Goal: Use online tool/utility

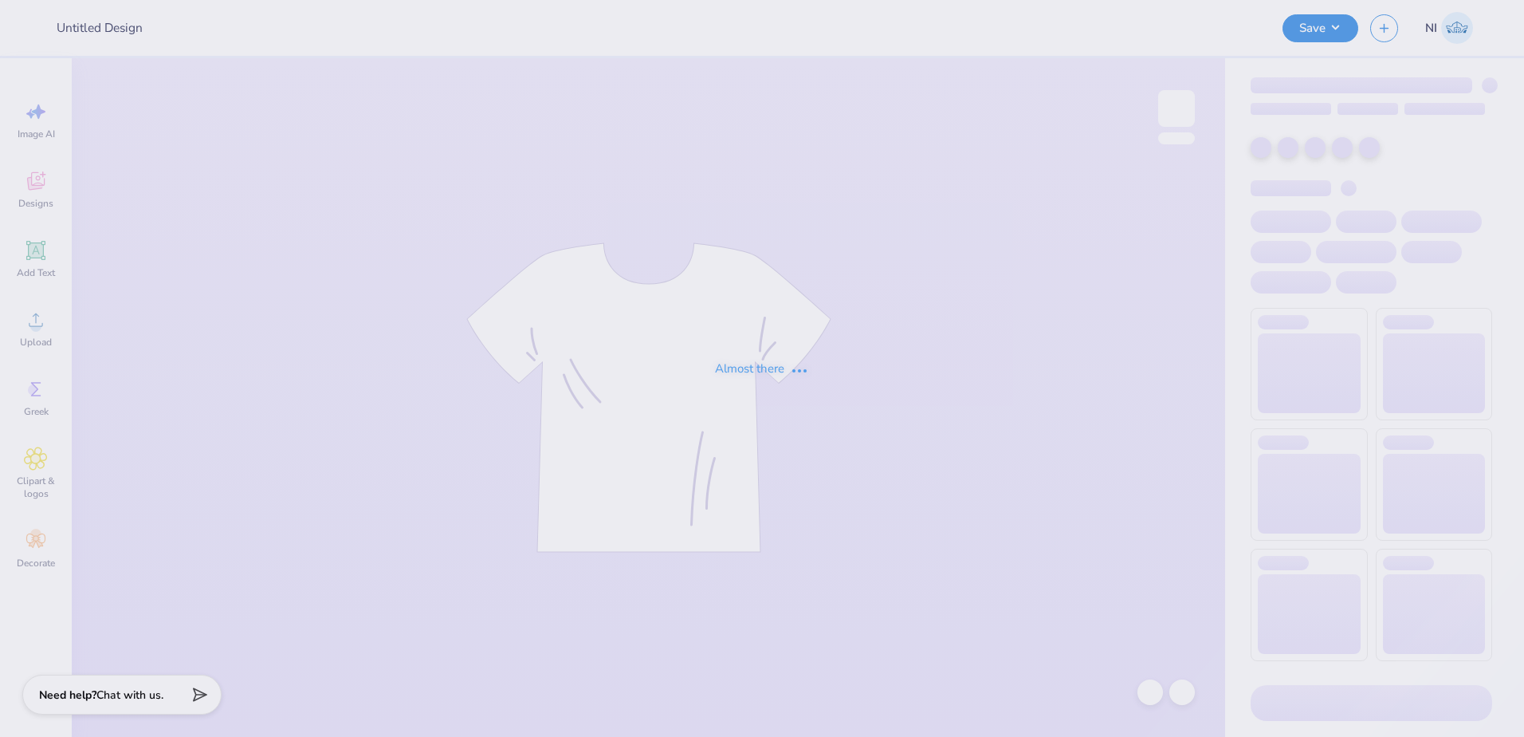
type input "AMA Merch [DATE]-[DATE]"
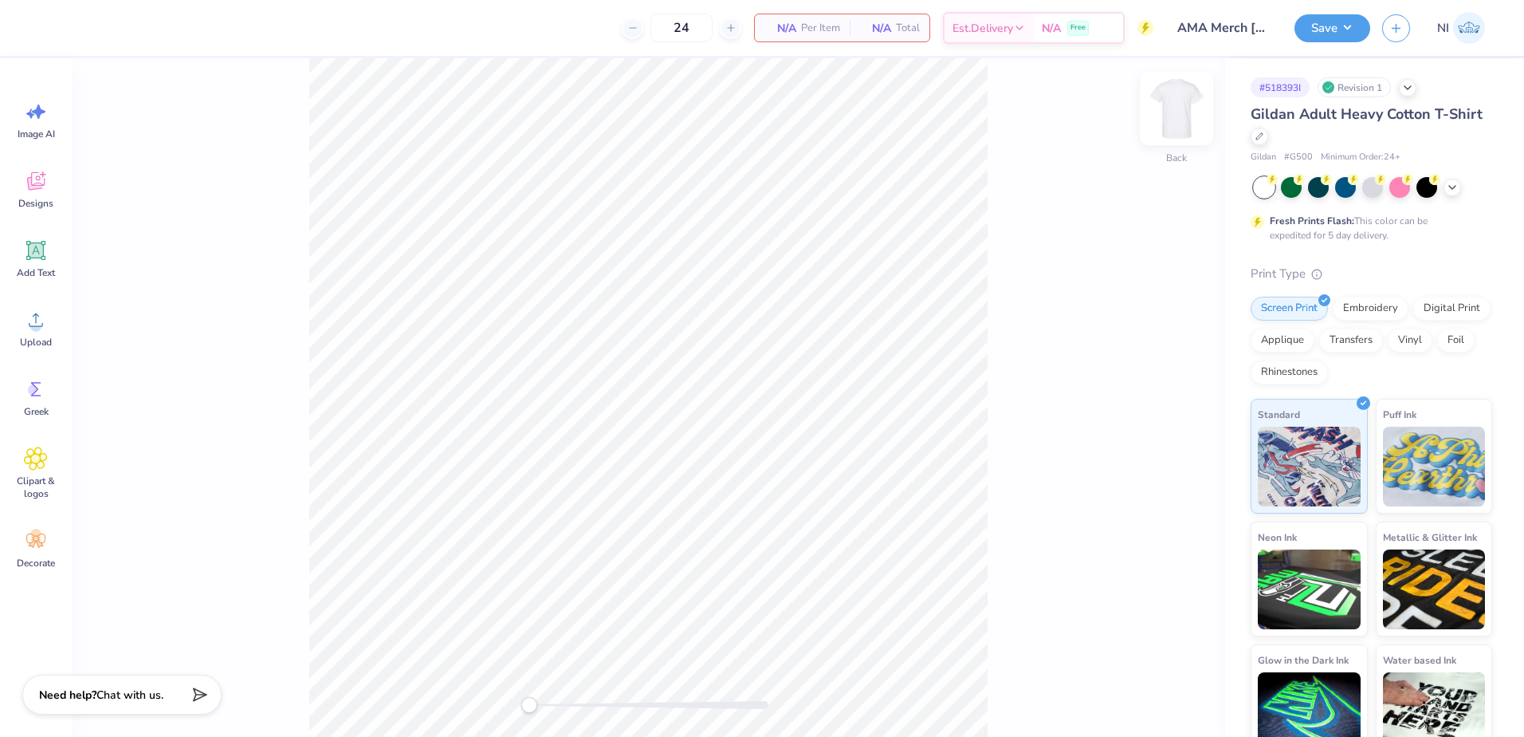
click at [1186, 112] on img at bounding box center [1177, 109] width 64 height 64
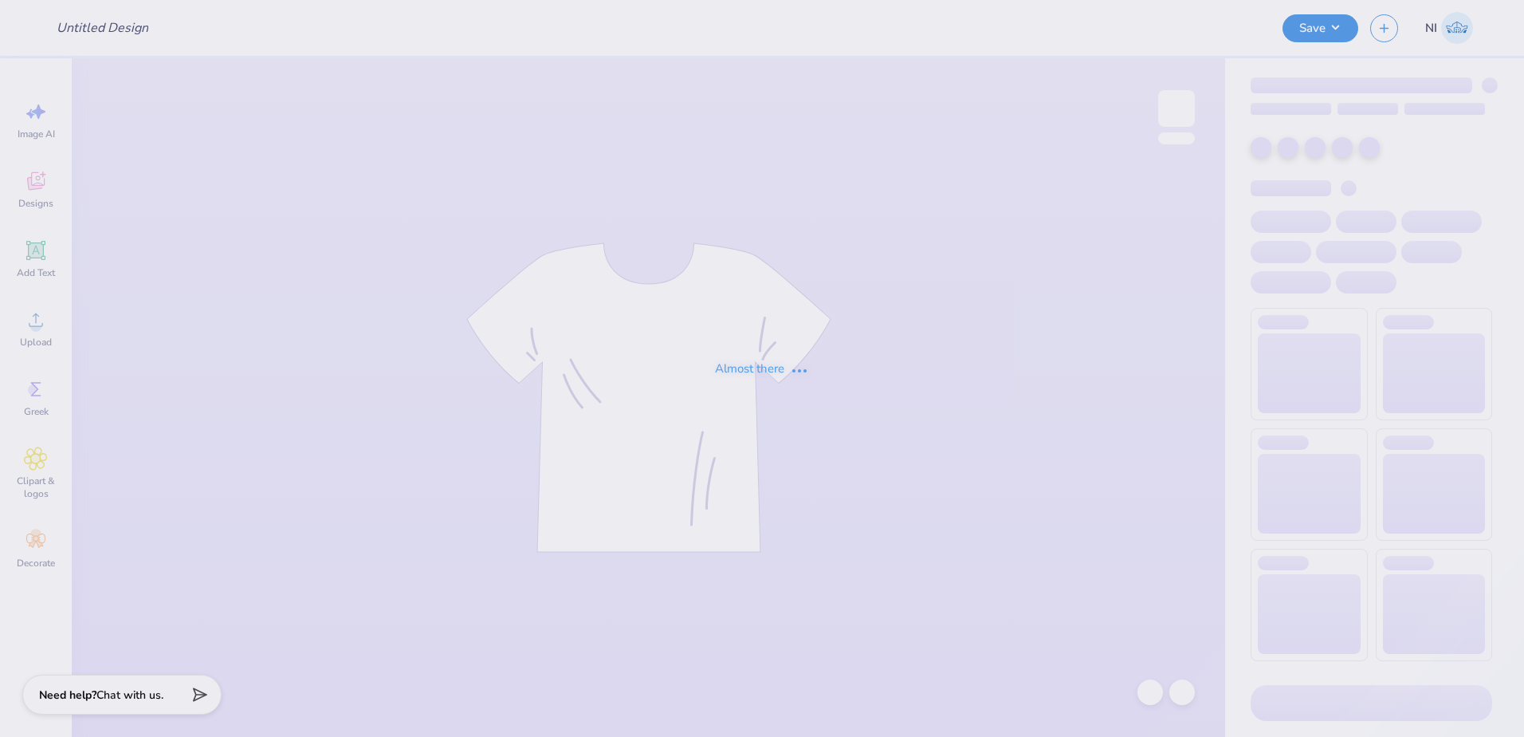
type input "AMA Merch [DATE]-[DATE]"
